Goal: Check status

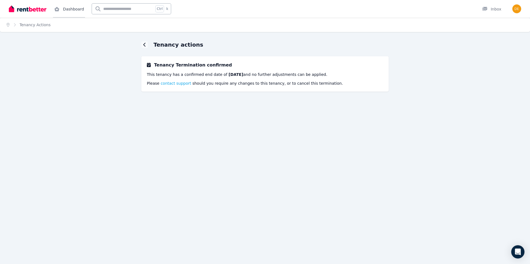
click at [71, 8] on link "Dashboard" at bounding box center [69, 9] width 32 height 18
